Goal: Task Accomplishment & Management: Use online tool/utility

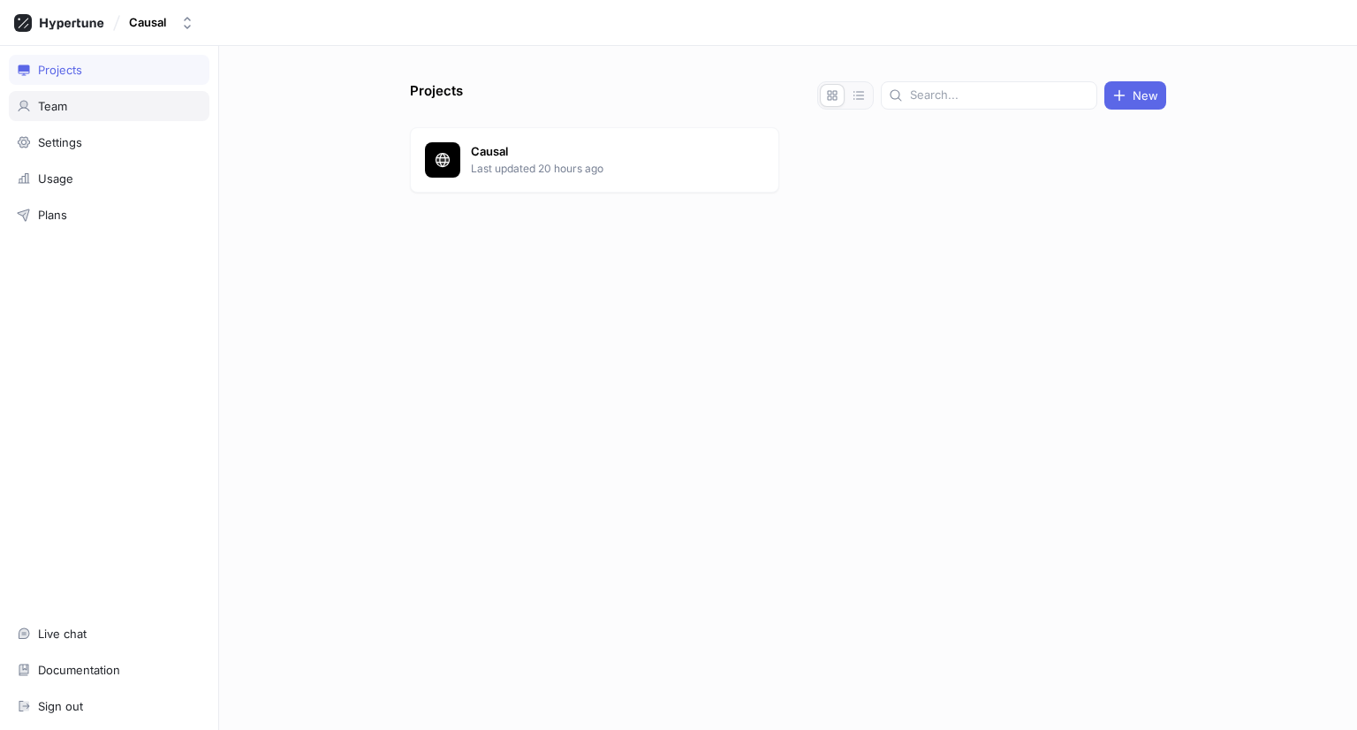
click at [95, 108] on div "Team" at bounding box center [109, 106] width 185 height 14
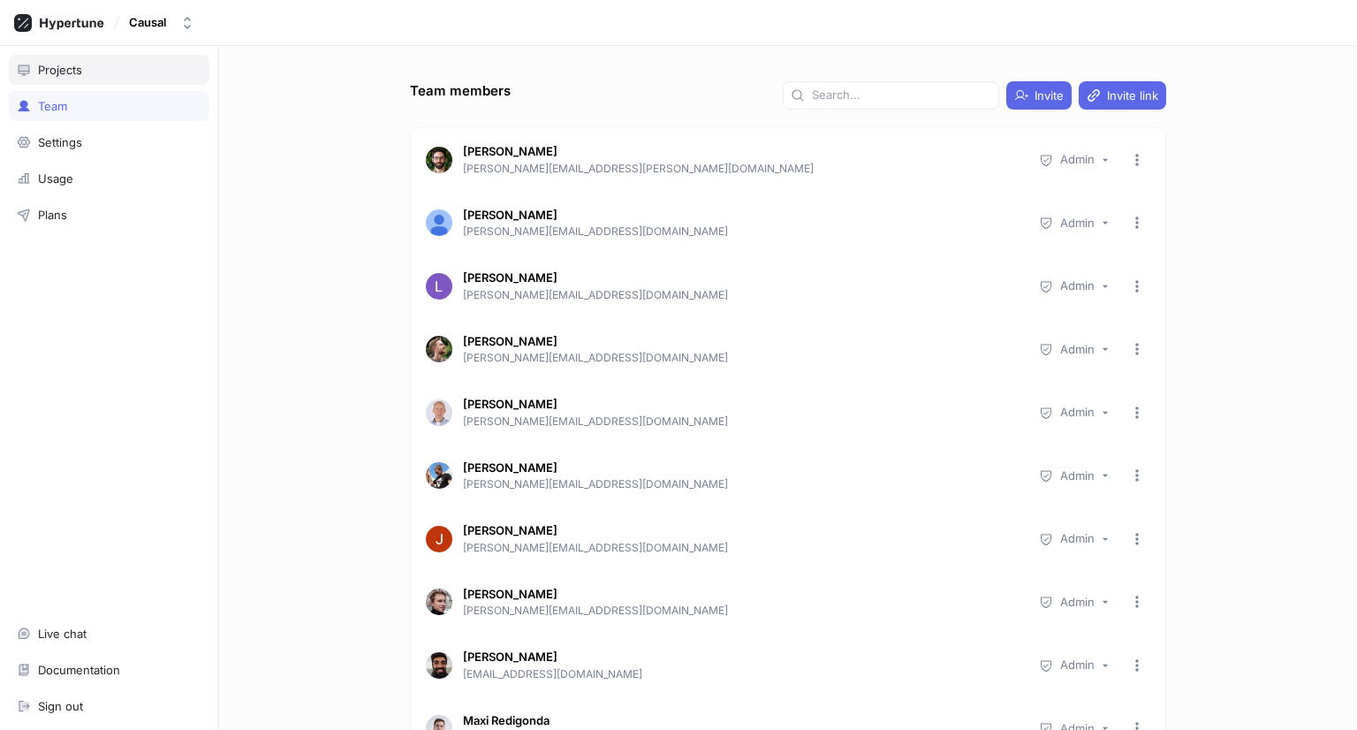
click at [106, 79] on div "Projects" at bounding box center [109, 70] width 201 height 30
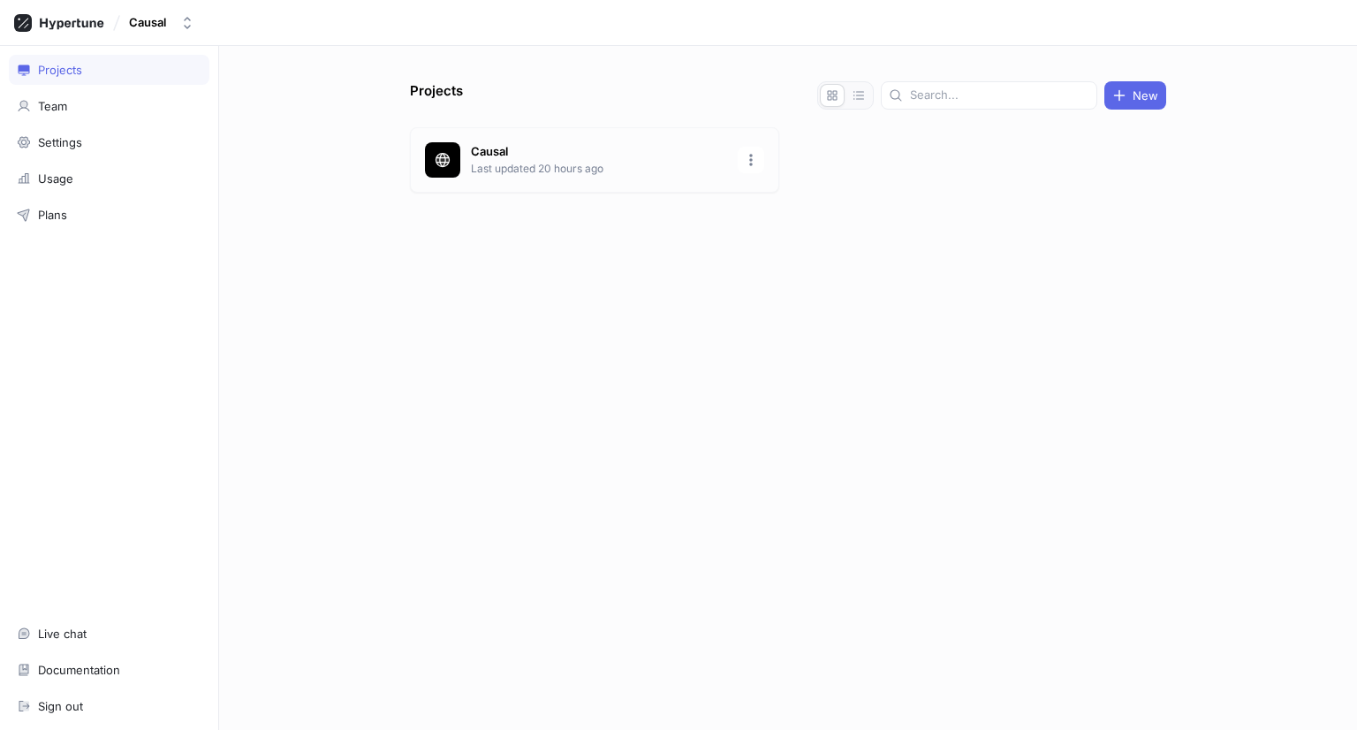
click at [416, 144] on div "Causal Last updated 20 hours ago" at bounding box center [594, 159] width 369 height 65
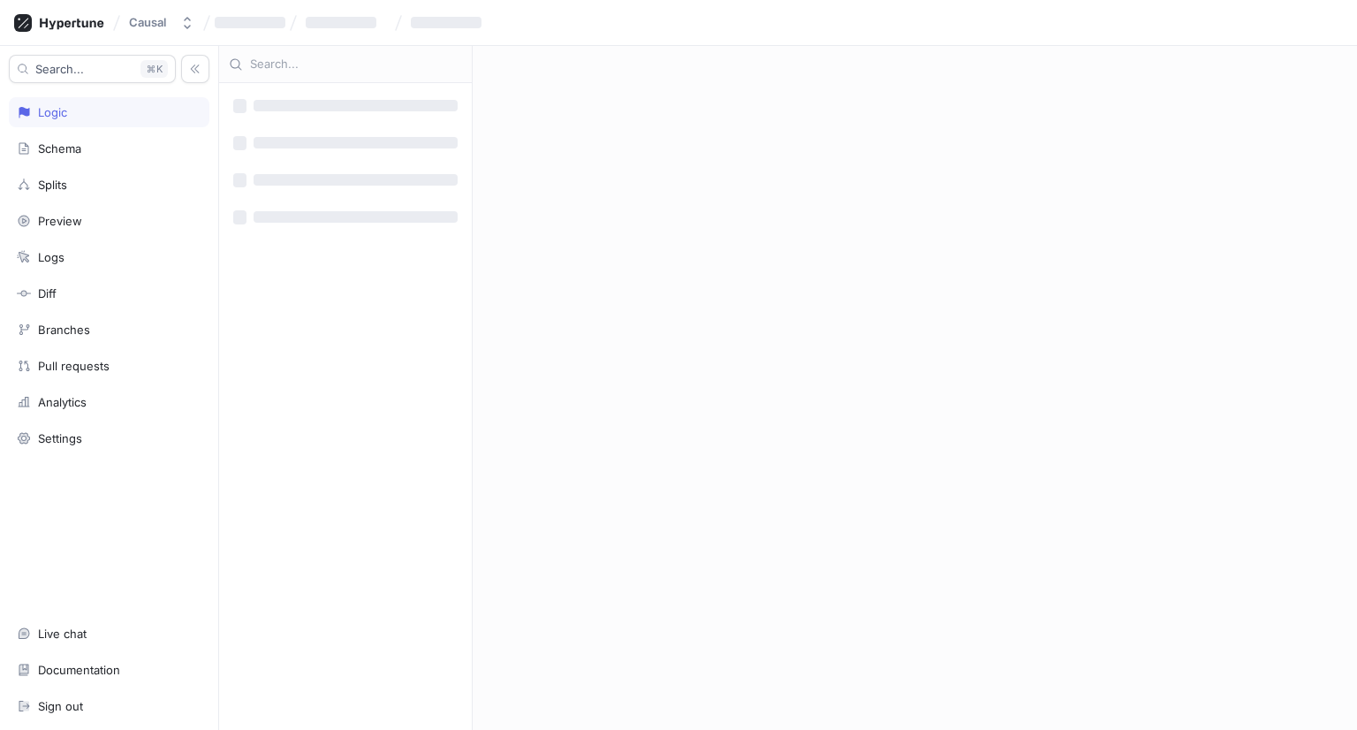
click at [477, 160] on div "‌ ‌ ‌ ‌ ‌ ‌ ‌ ‌" at bounding box center [788, 388] width 1138 height 684
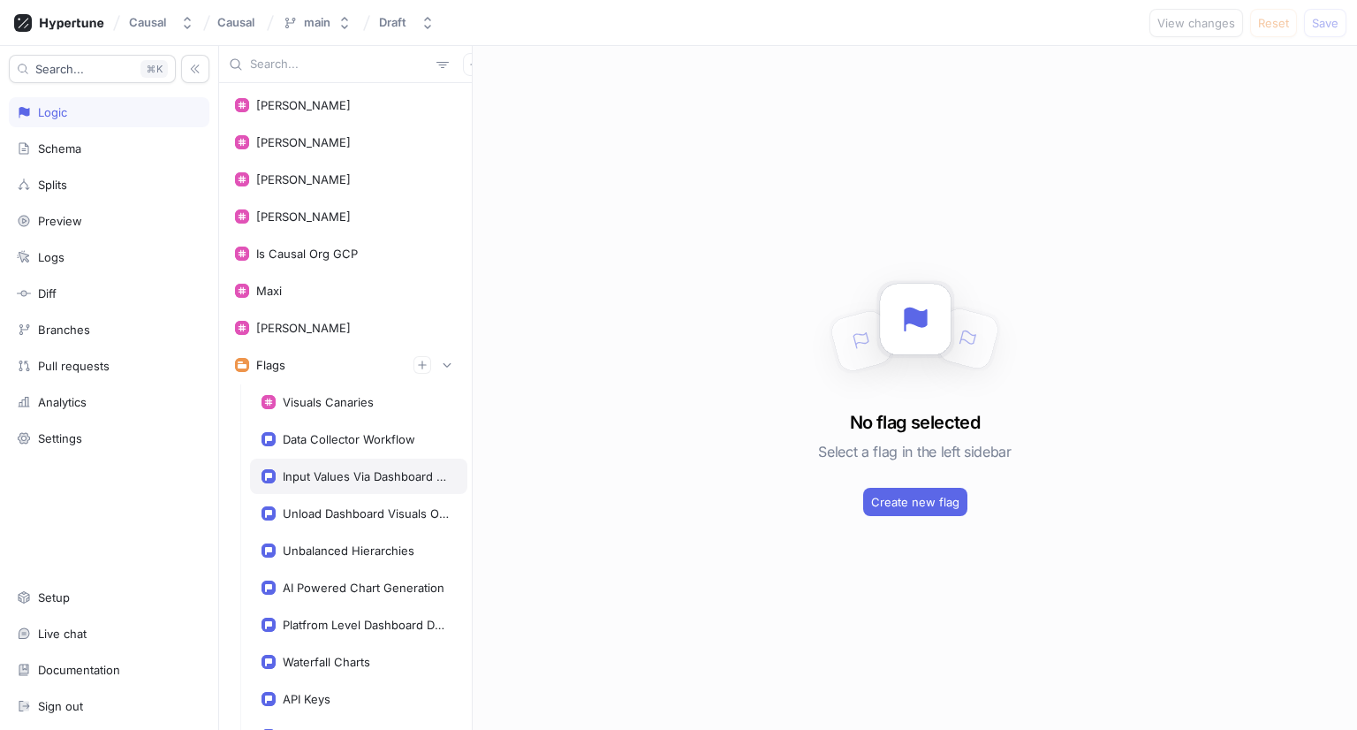
scroll to position [88, 0]
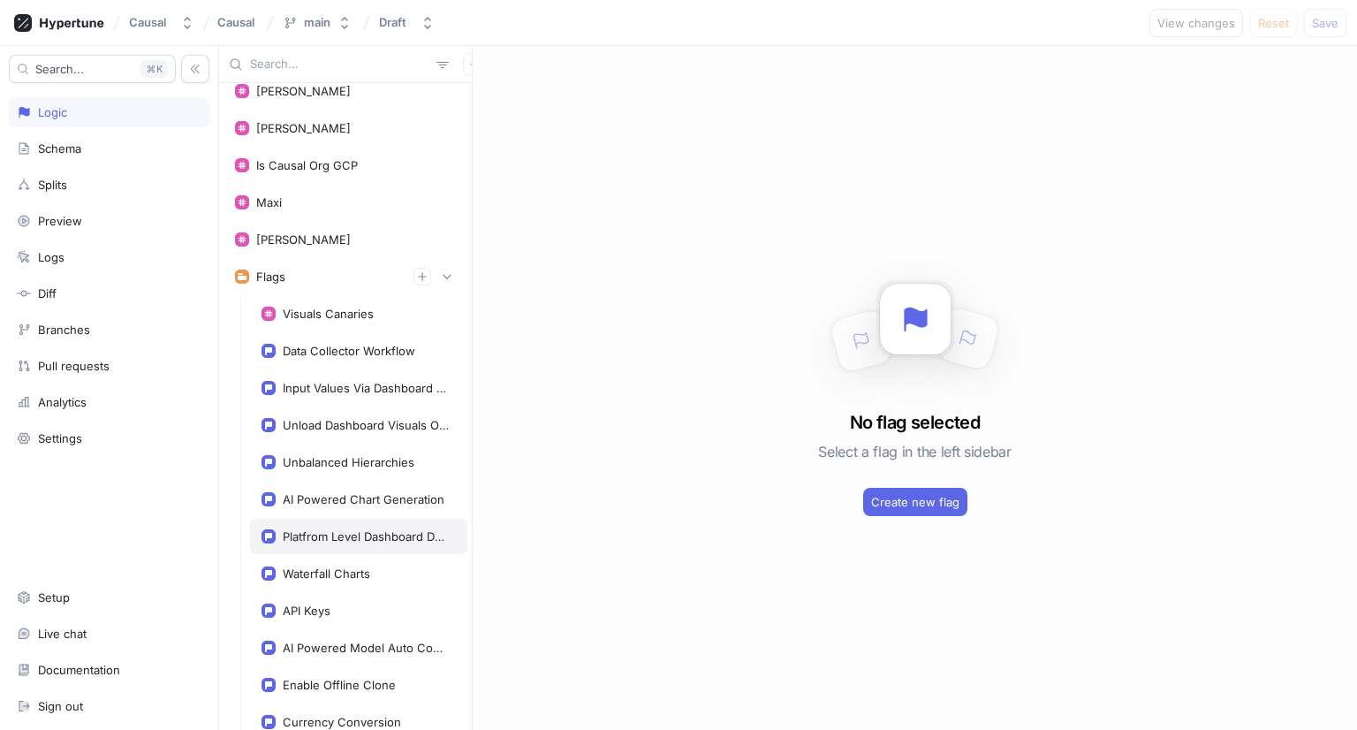
click at [392, 538] on div "Platfrom Level Dashboard Demoware" at bounding box center [366, 536] width 166 height 14
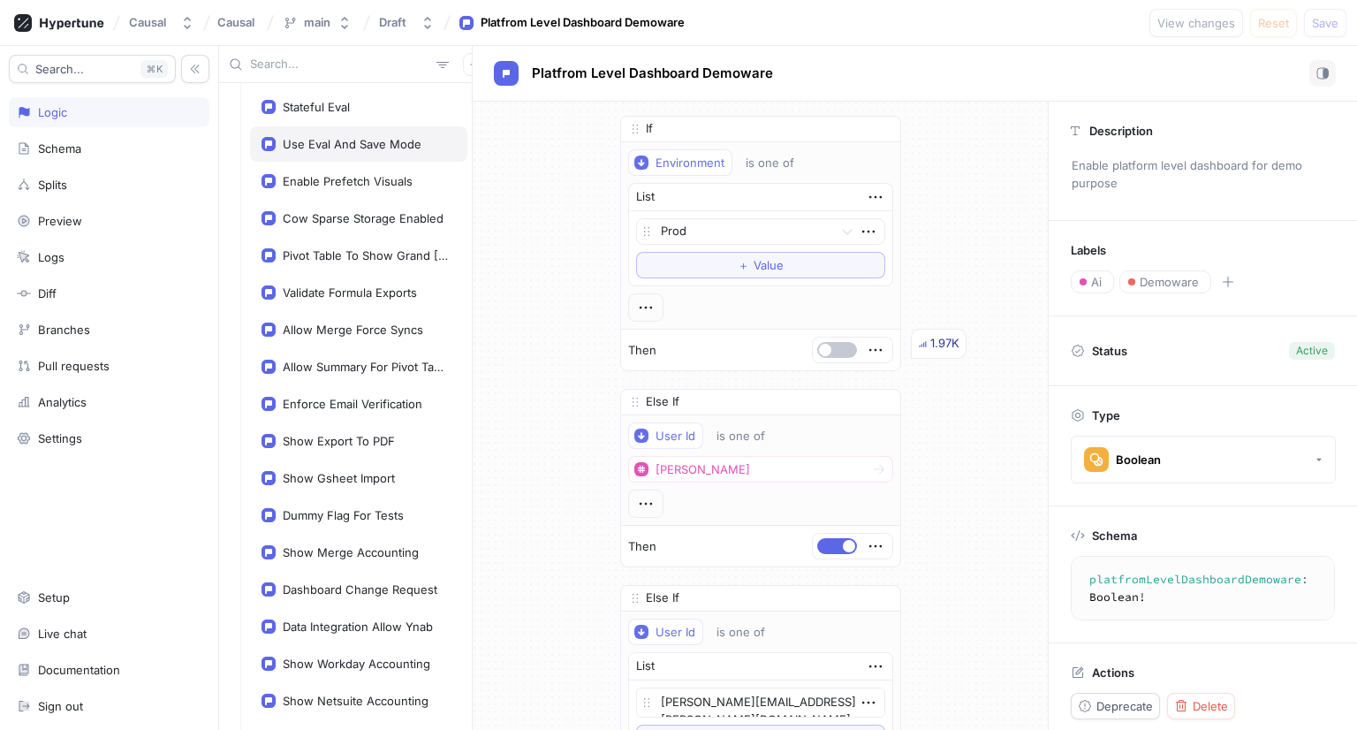
scroll to position [795, 0]
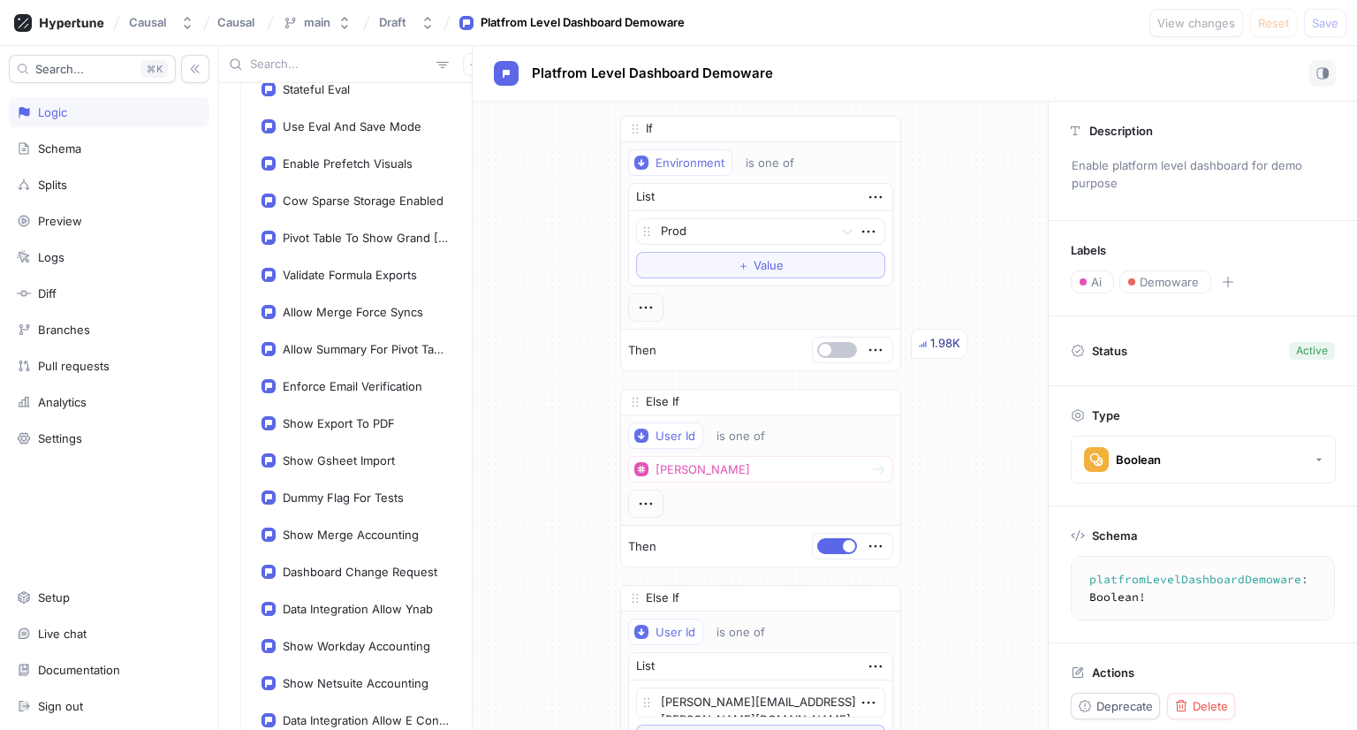
type textarea "x"
click at [273, 67] on input "text" at bounding box center [339, 65] width 179 height 18
paste input "unloadDashboardVisualsOutOfView"
type input "unloadDashboardVisualsOutOfView"
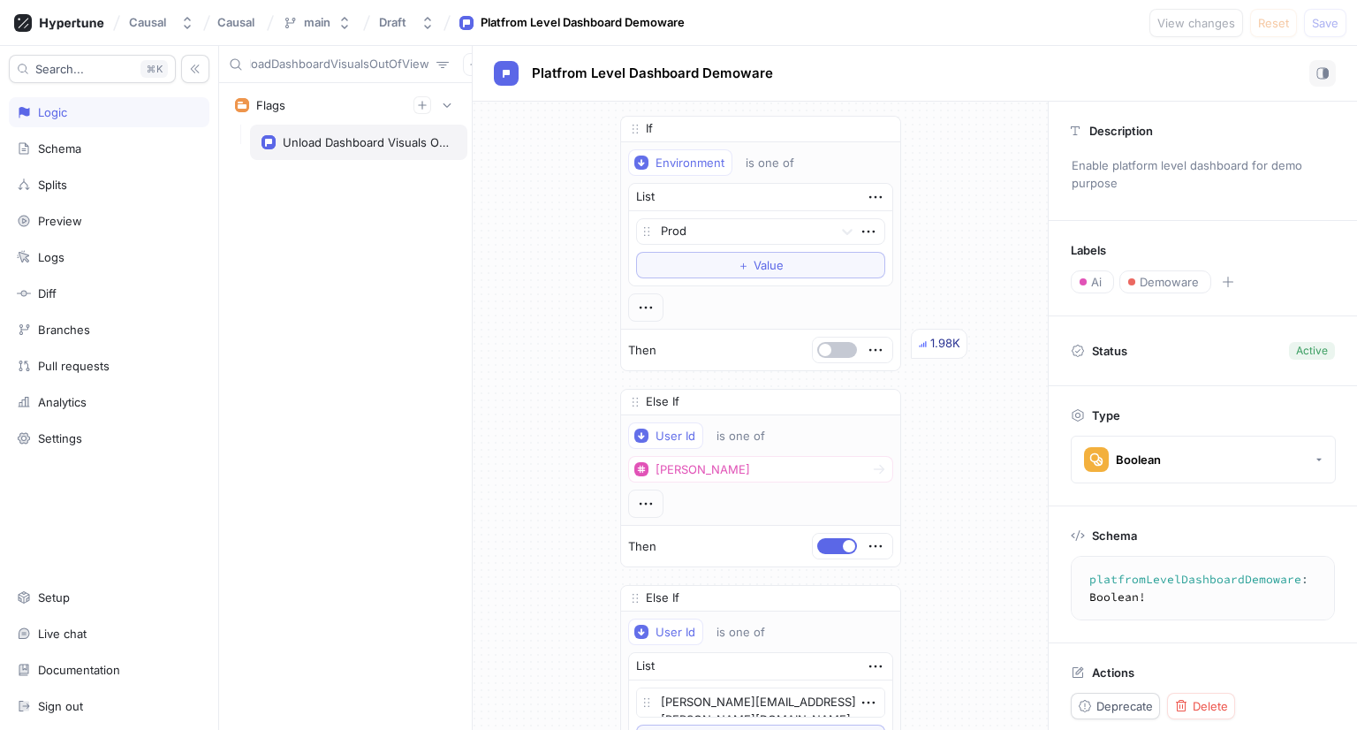
type textarea "x"
type input "unloadDashboardVisualsOutOfView"
click at [315, 133] on div "Unload Dashboard Visuals Out Of View" at bounding box center [358, 142] width 217 height 35
type textarea "x"
type textarea "unloadDashboardVisualsOutOfView: Boolean!"
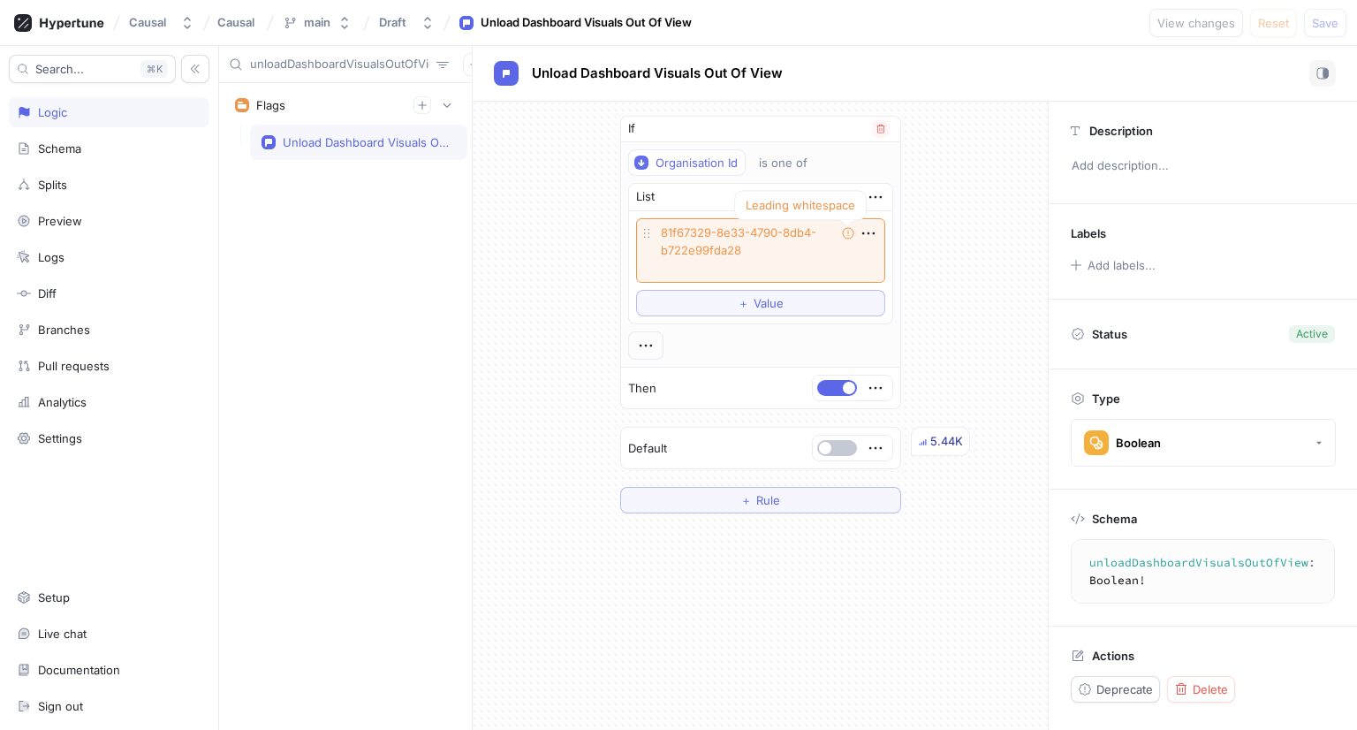
click at [845, 231] on div at bounding box center [848, 222] width 7 height 27
click at [695, 233] on textarea "81f67329-8e33-4790-8db4-b722e99fda28" at bounding box center [760, 250] width 249 height 65
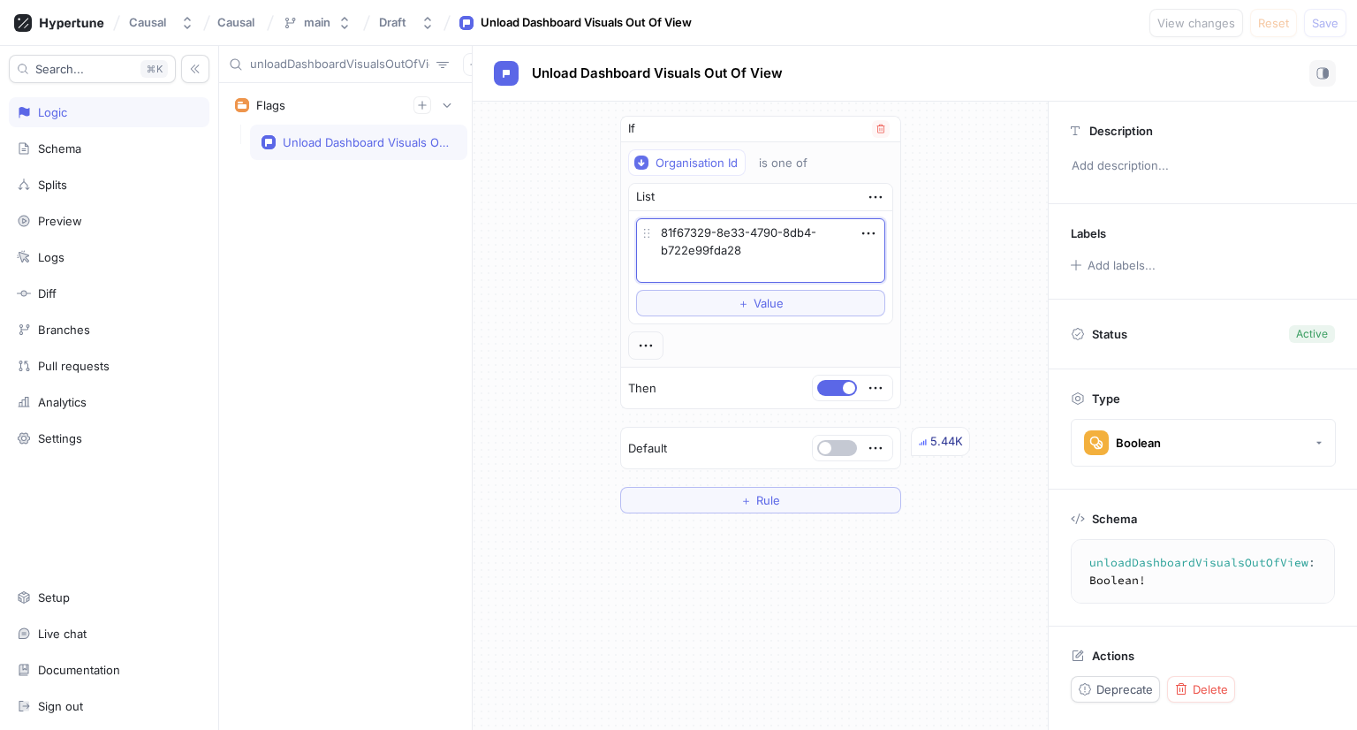
click at [886, 250] on div "Organisation Id is one of List 81f67329-8e33-4790-8db4-b722e99fda28 To pick up …" at bounding box center [760, 254] width 279 height 224
click at [808, 232] on textarea "81f67329-8e33-4790-8db4-b722e99fda28" at bounding box center [760, 250] width 249 height 65
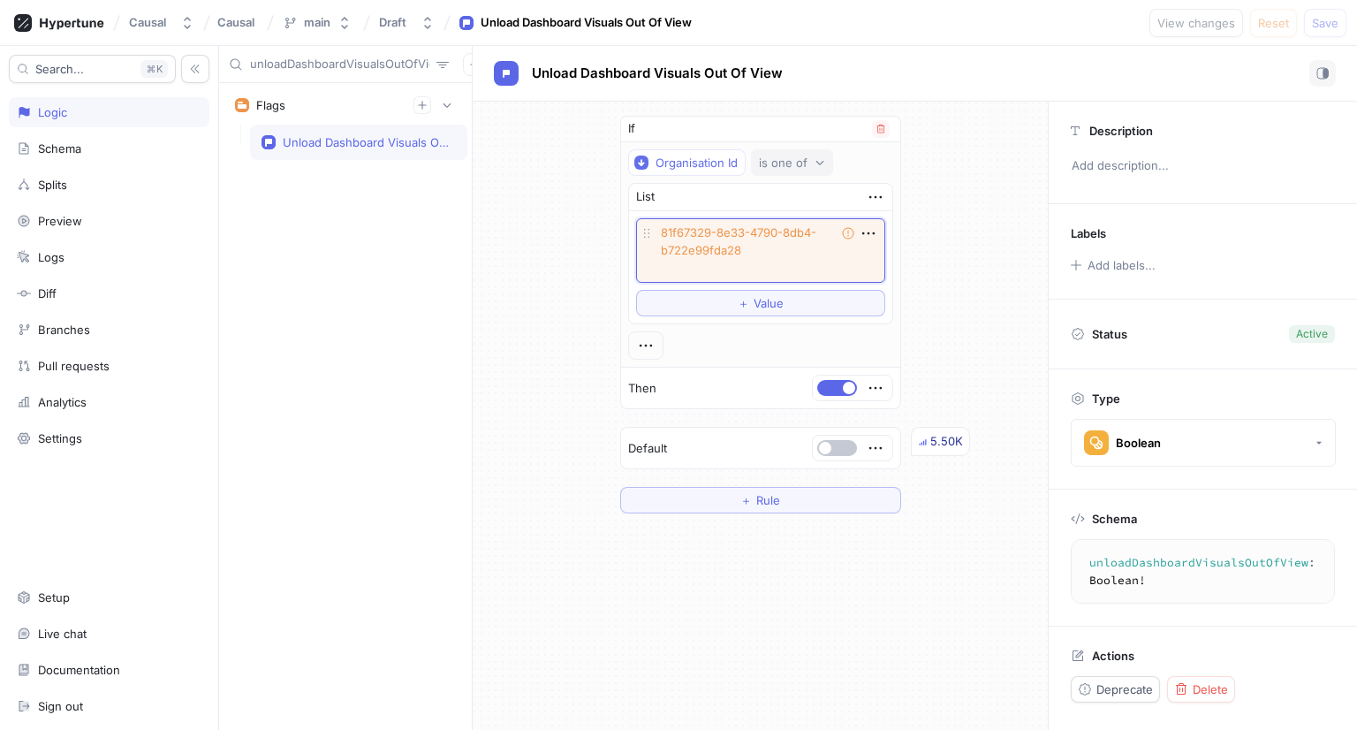
type textarea "x"
type textarea "81f67329-8e33-4790-8db4-b722e99fda28"
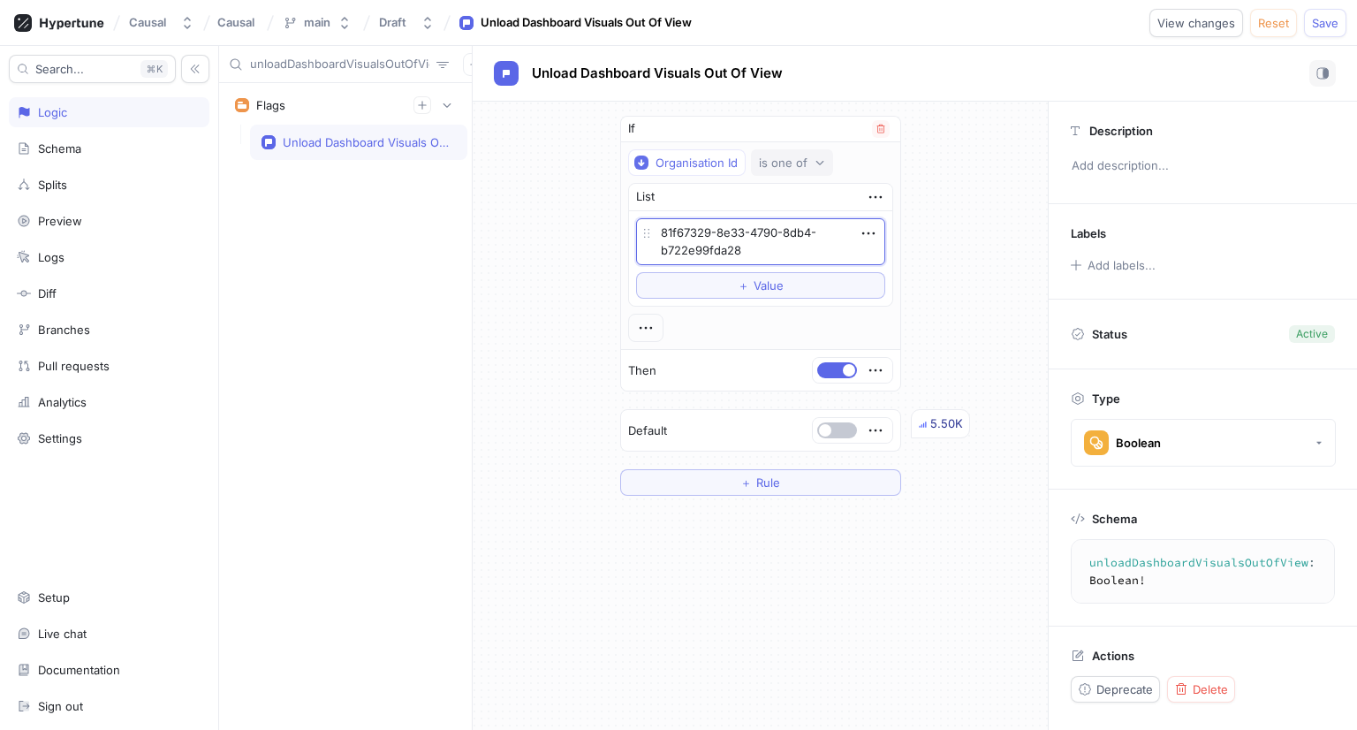
type textarea "x"
type textarea "81f67329-8e33-4790-8db4-b722e99fda28"
click at [1025, 241] on div "If Organisation Id is one of List 81f67329-8e33-4790-8db4-b722e99fda28 To pick …" at bounding box center [760, 306] width 575 height 408
click at [773, 241] on textarea "81f67329-8e33-4790-8db4-b722e99fda28" at bounding box center [760, 241] width 249 height 47
click at [866, 234] on icon "button" at bounding box center [868, 233] width 19 height 19
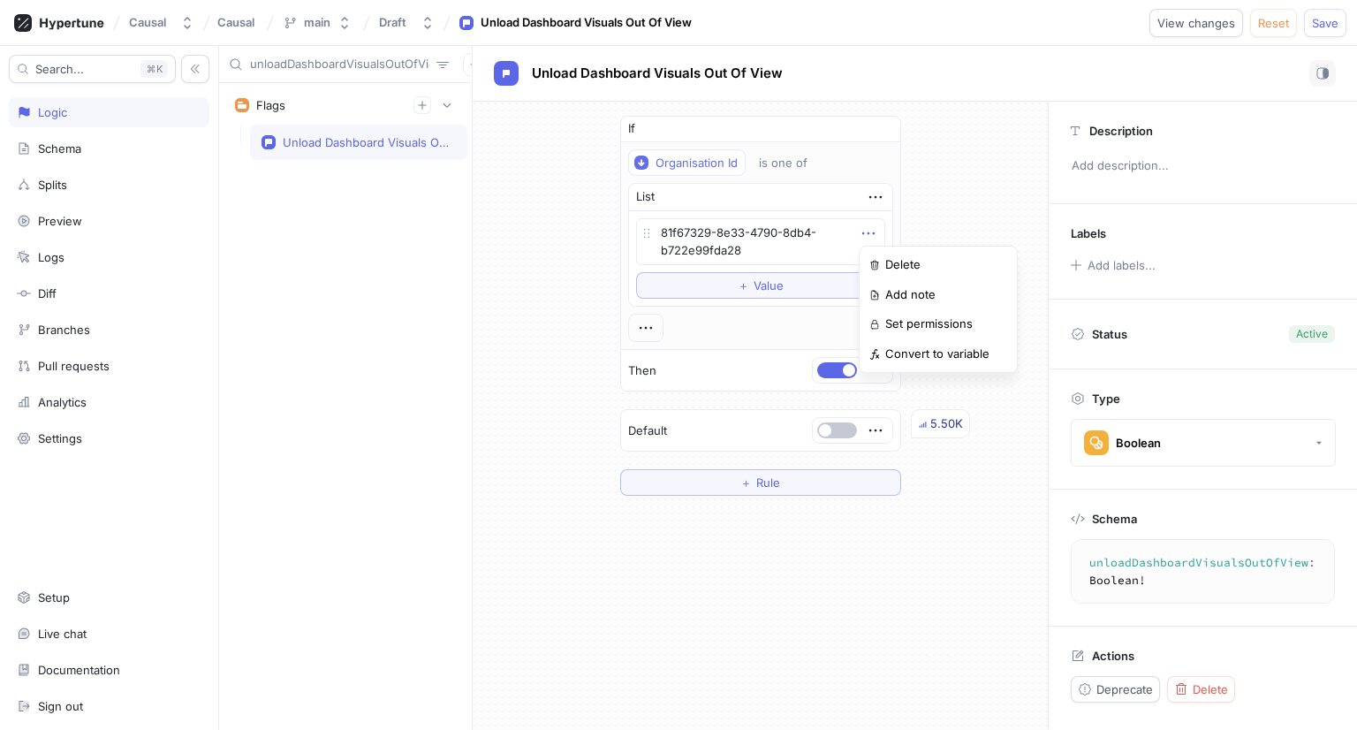
click at [947, 221] on div "If Organisation Id is one of List 81f67329-8e33-4790-8db4-b722e99fda28 To pick …" at bounding box center [760, 306] width 575 height 408
click at [1334, 23] on span "Save" at bounding box center [1325, 23] width 27 height 11
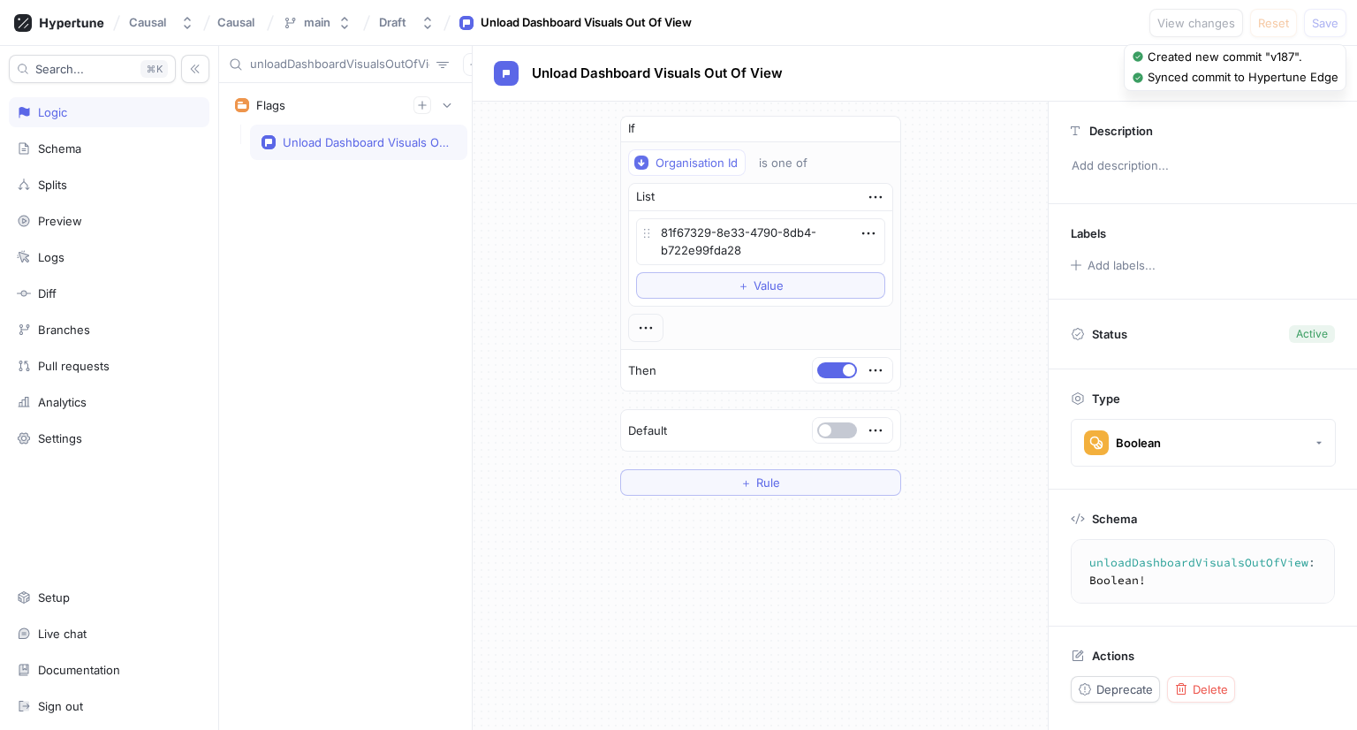
click at [953, 183] on div "If Organisation Id is one of List 81f67329-8e33-4790-8db4-b722e99fda28 To pick …" at bounding box center [760, 306] width 575 height 408
type textarea "x"
